Goal: Information Seeking & Learning: Learn about a topic

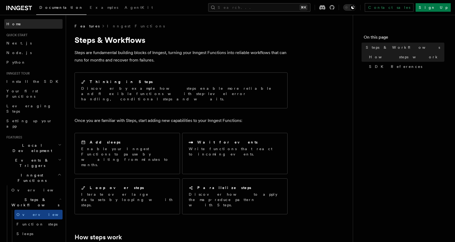
click at [13, 24] on span "Home" at bounding box center [13, 23] width 15 height 5
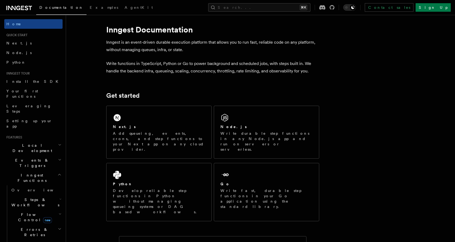
scroll to position [7, 0]
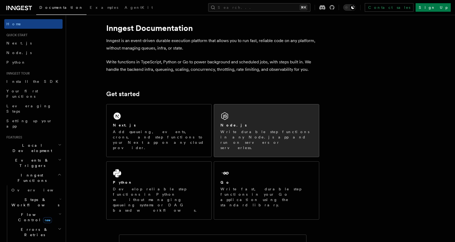
click at [240, 117] on div "Node.js Write durable step functions in any Node.js app and run on servers or s…" at bounding box center [266, 130] width 105 height 52
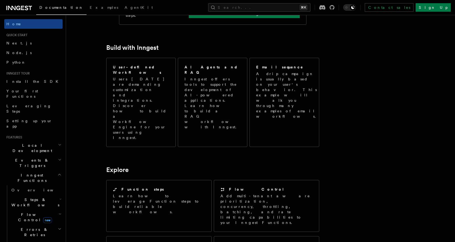
scroll to position [282, 0]
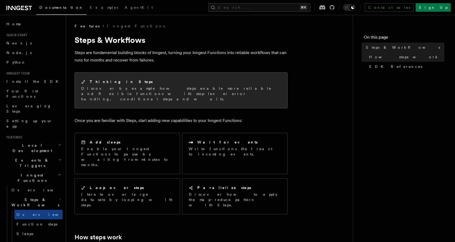
click at [270, 95] on p "Discover by example how steps enable more reliable and flexible functions with …" at bounding box center [181, 94] width 200 height 16
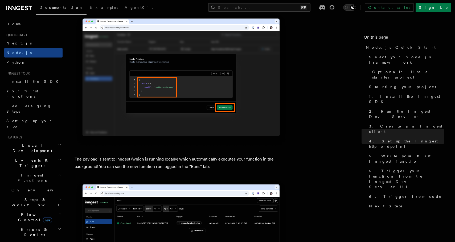
scroll to position [1714, 0]
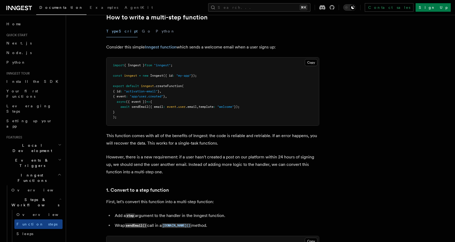
scroll to position [181, 0]
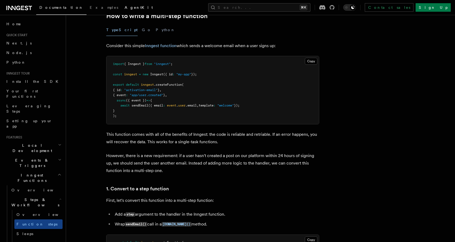
click at [125, 7] on span "AgentKit" at bounding box center [139, 7] width 28 height 4
